Goal: Task Accomplishment & Management: Complete application form

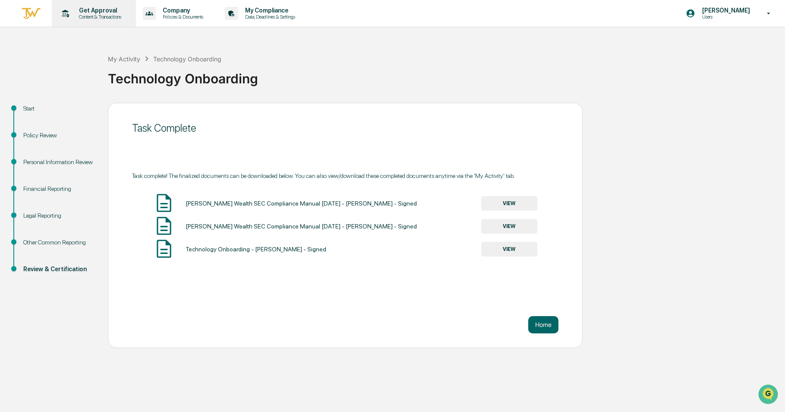
click at [82, 5] on div "Get Approval Content & Transactions" at bounding box center [92, 13] width 75 height 27
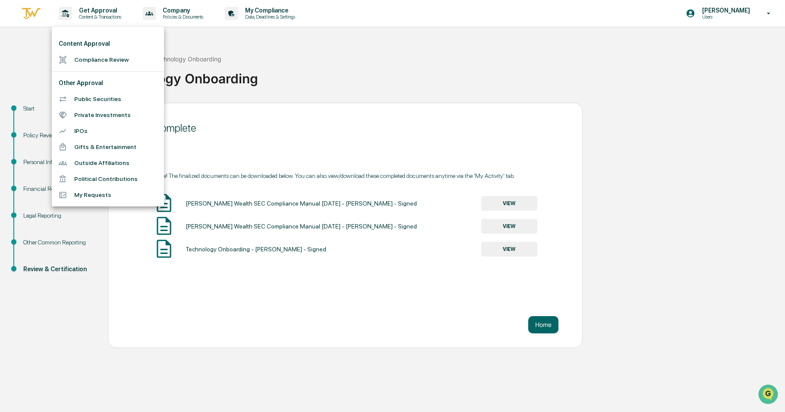
click at [83, 55] on li "Compliance Review" at bounding box center [108, 60] width 112 height 16
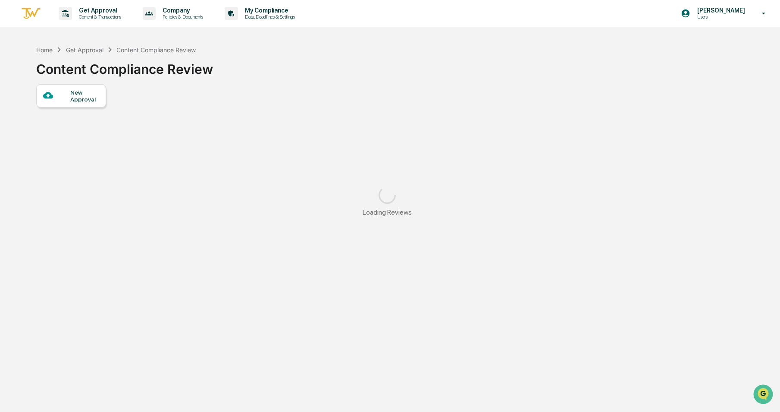
click at [81, 94] on div "New Approval" at bounding box center [84, 96] width 29 height 14
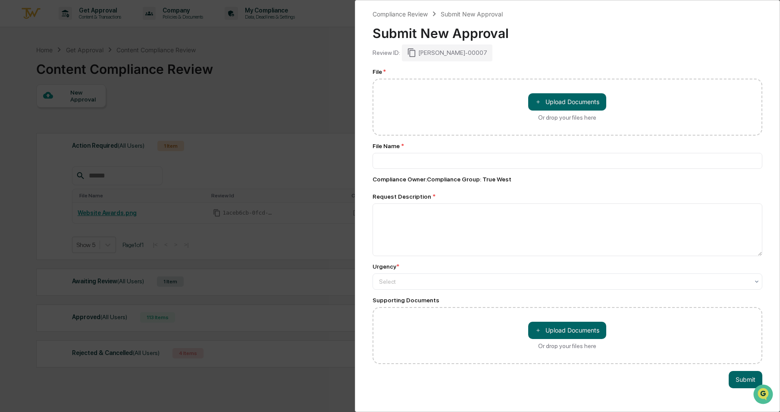
click at [579, 92] on div "＋ Upload Documents Or drop your files here" at bounding box center [568, 107] width 390 height 57
click at [578, 97] on button "＋ Upload Documents" at bounding box center [567, 101] width 78 height 17
type input "**********"
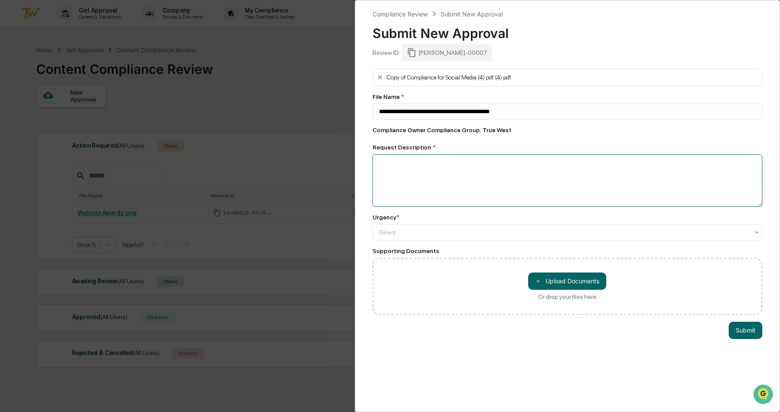
click at [449, 166] on textarea at bounding box center [568, 180] width 390 height 53
type textarea "*"
type textarea "**********"
click at [438, 235] on div at bounding box center [564, 232] width 371 height 9
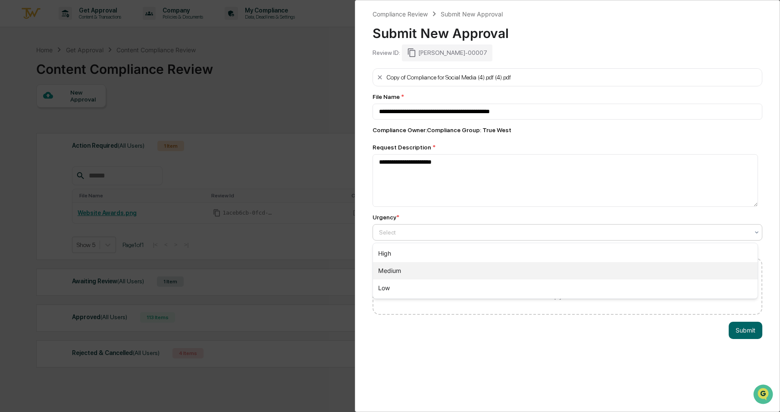
click at [451, 277] on div "Medium" at bounding box center [565, 270] width 385 height 17
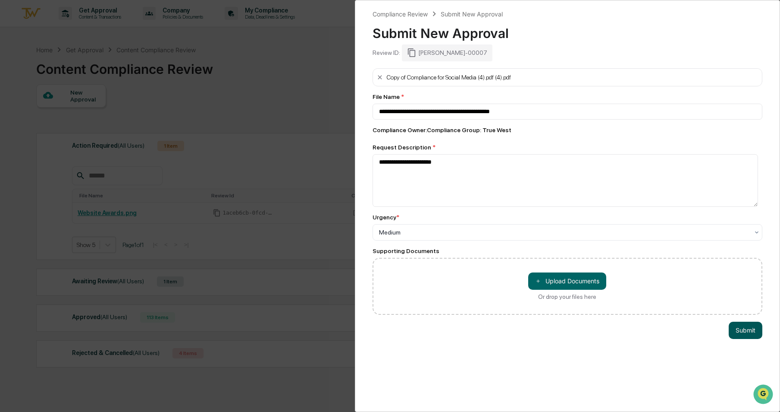
click at [734, 329] on button "Submit" at bounding box center [746, 329] width 34 height 17
